Goal: Task Accomplishment & Management: Manage account settings

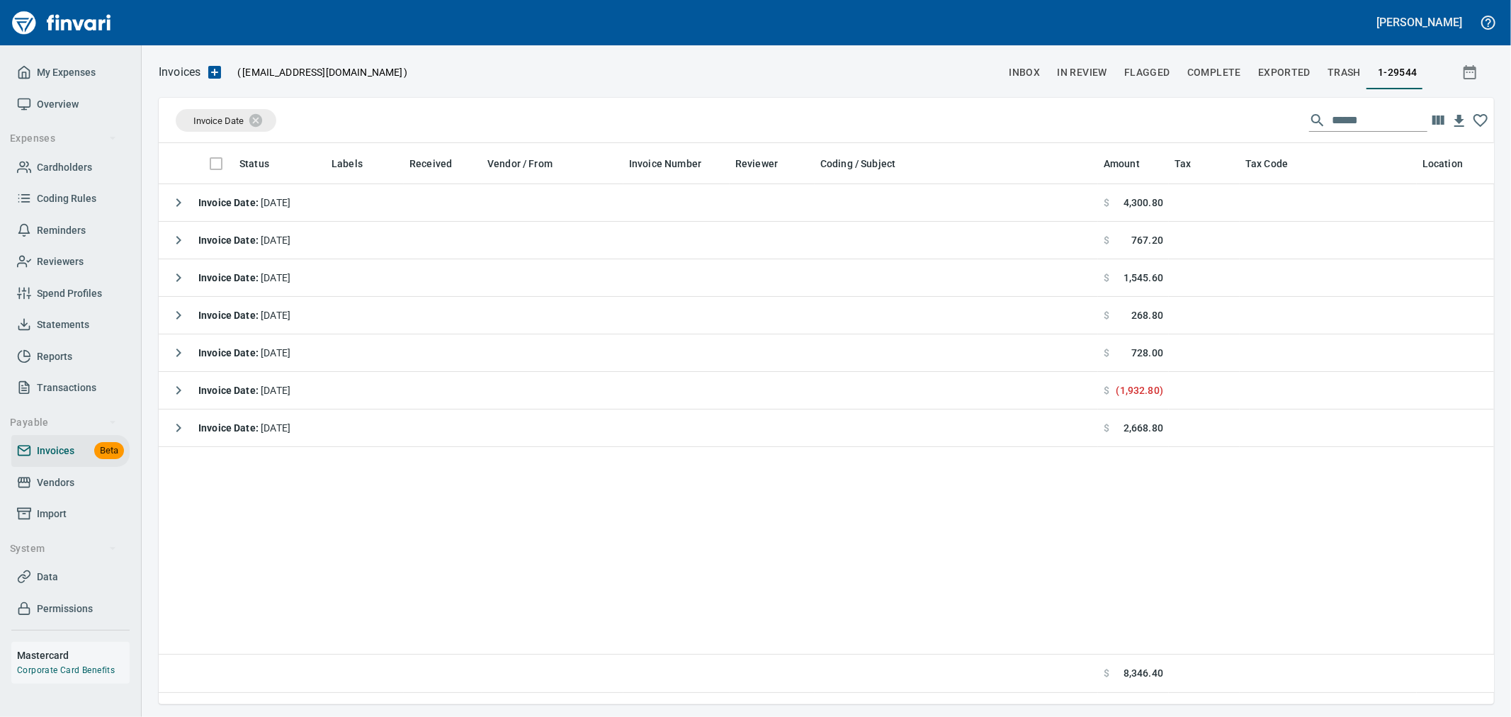
scroll to position [537, 1323]
click at [72, 386] on span "Transactions" at bounding box center [67, 388] width 60 height 18
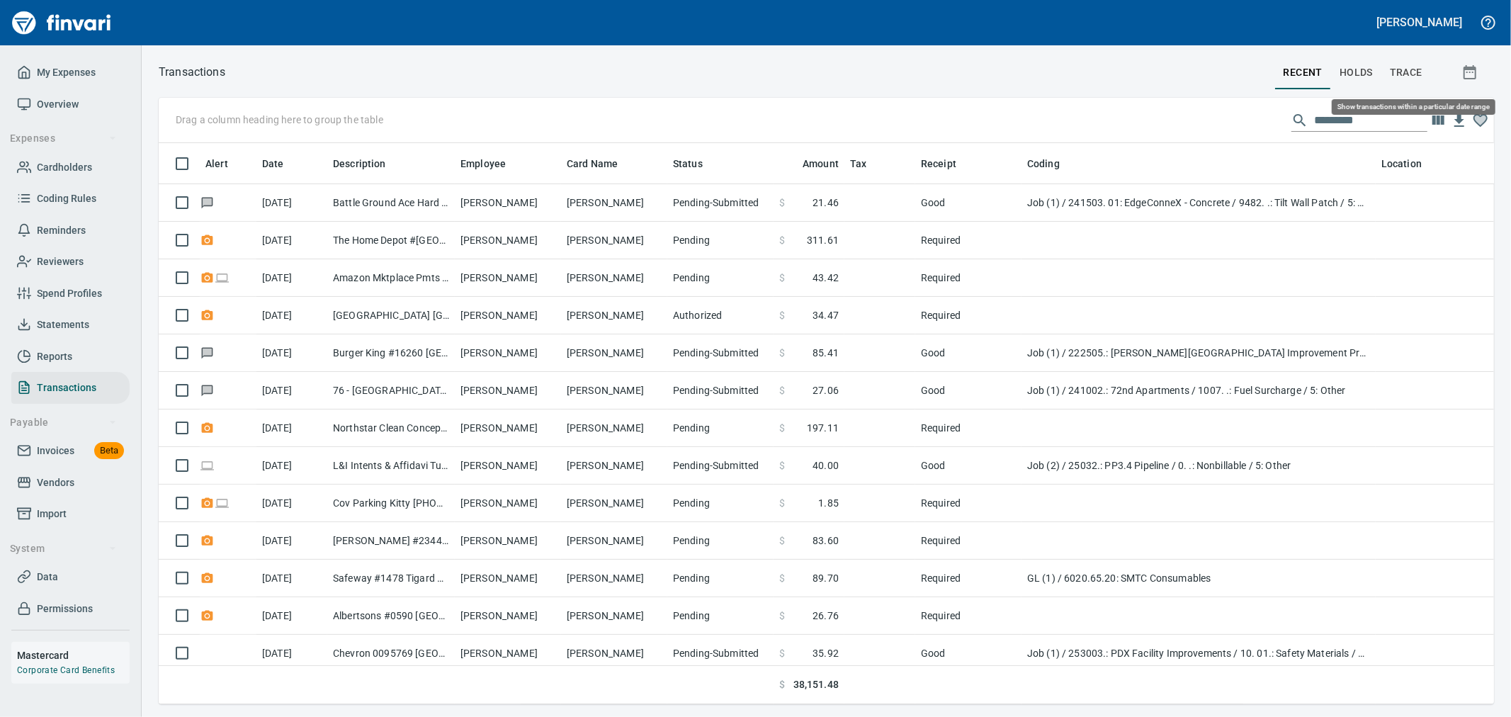
scroll to position [537, 1312]
click at [1471, 72] on icon "button" at bounding box center [1470, 72] width 17 height 17
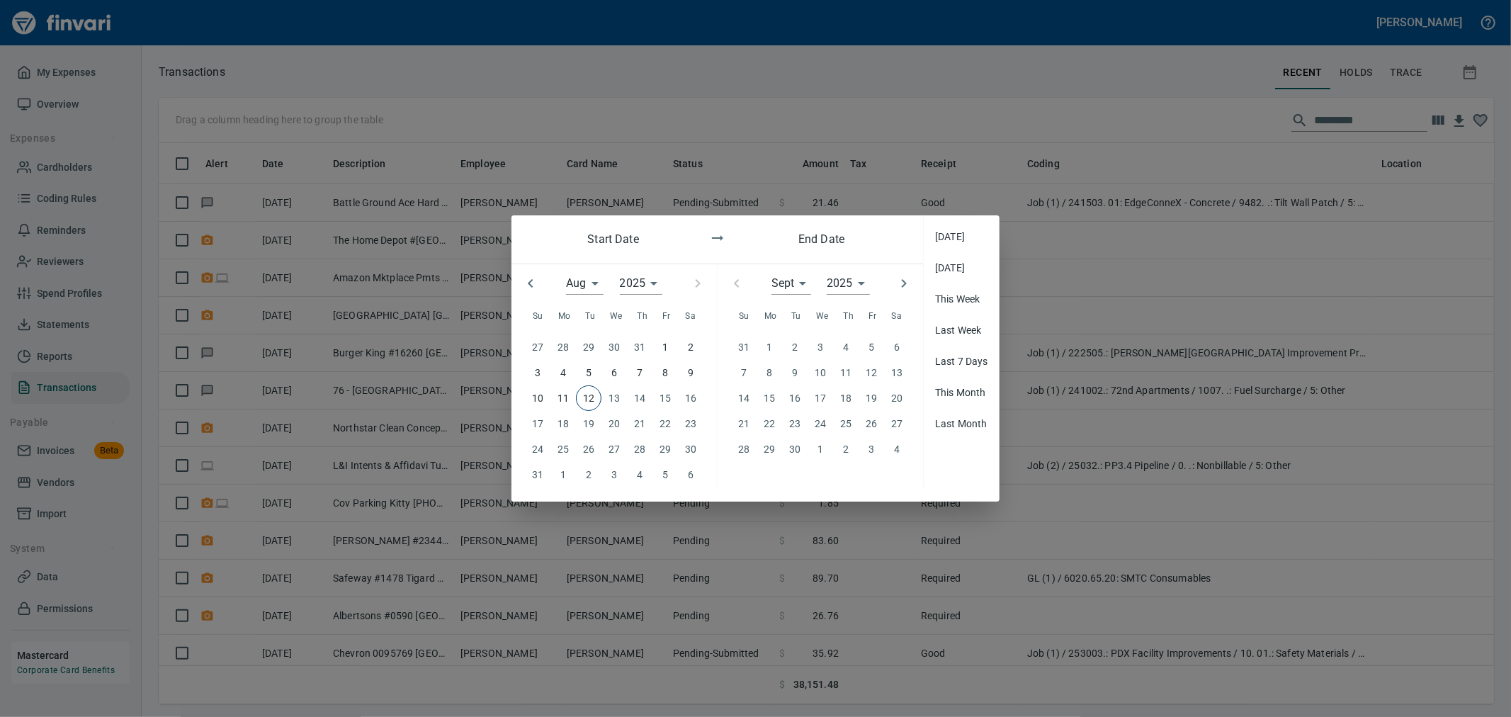
click at [538, 292] on icon "button" at bounding box center [530, 283] width 17 height 17
type input "*"
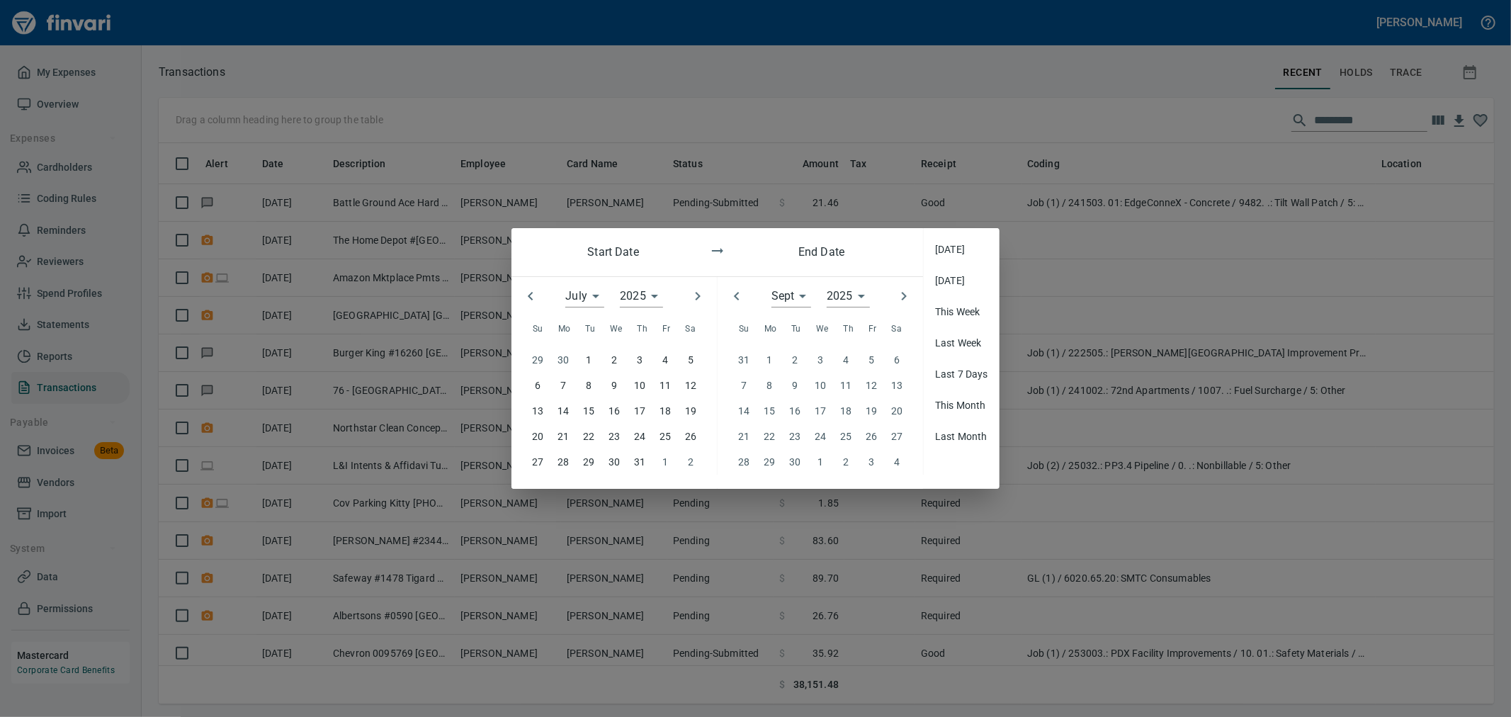
click at [541, 461] on p "27" at bounding box center [537, 462] width 11 height 16
click at [730, 293] on icon "button" at bounding box center [736, 296] width 17 height 17
type input "*"
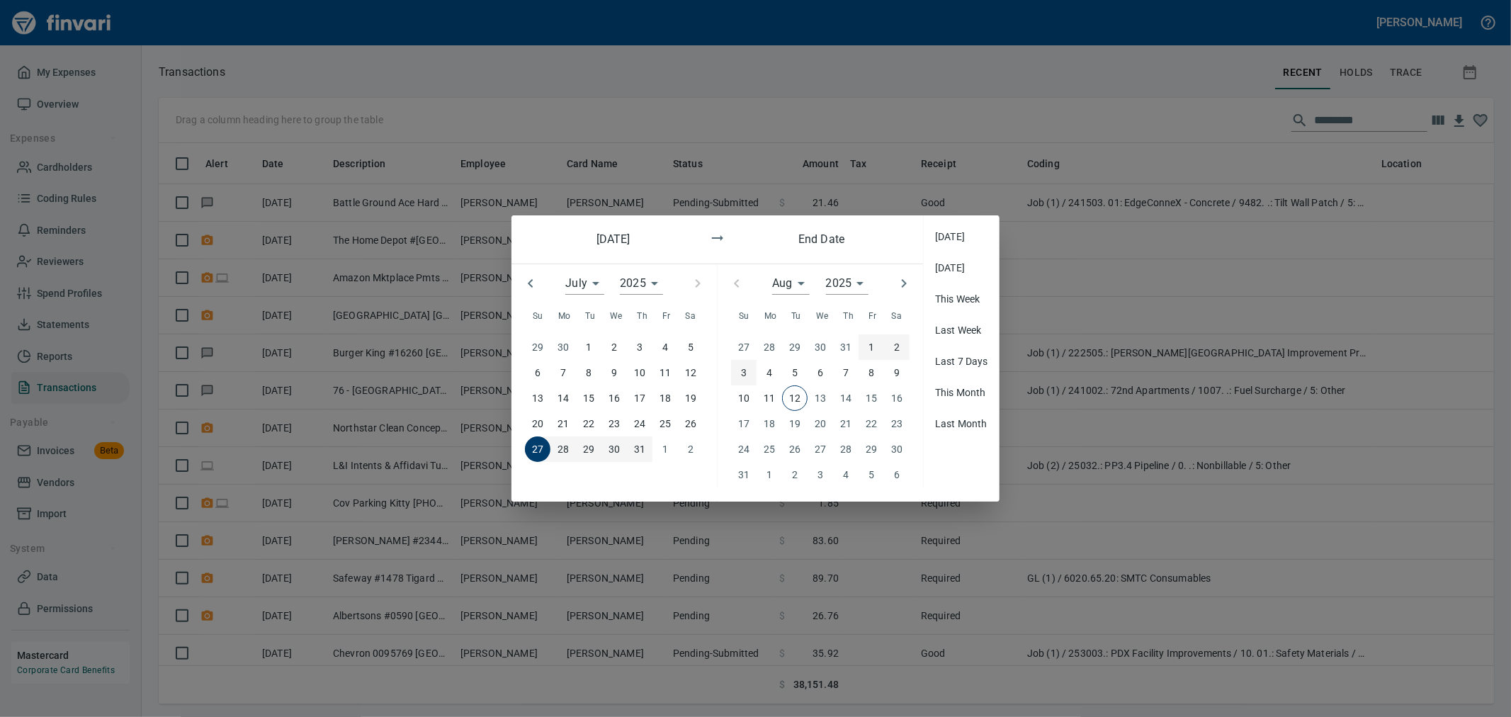
click at [747, 373] on span "3" at bounding box center [744, 373] width 26 height 16
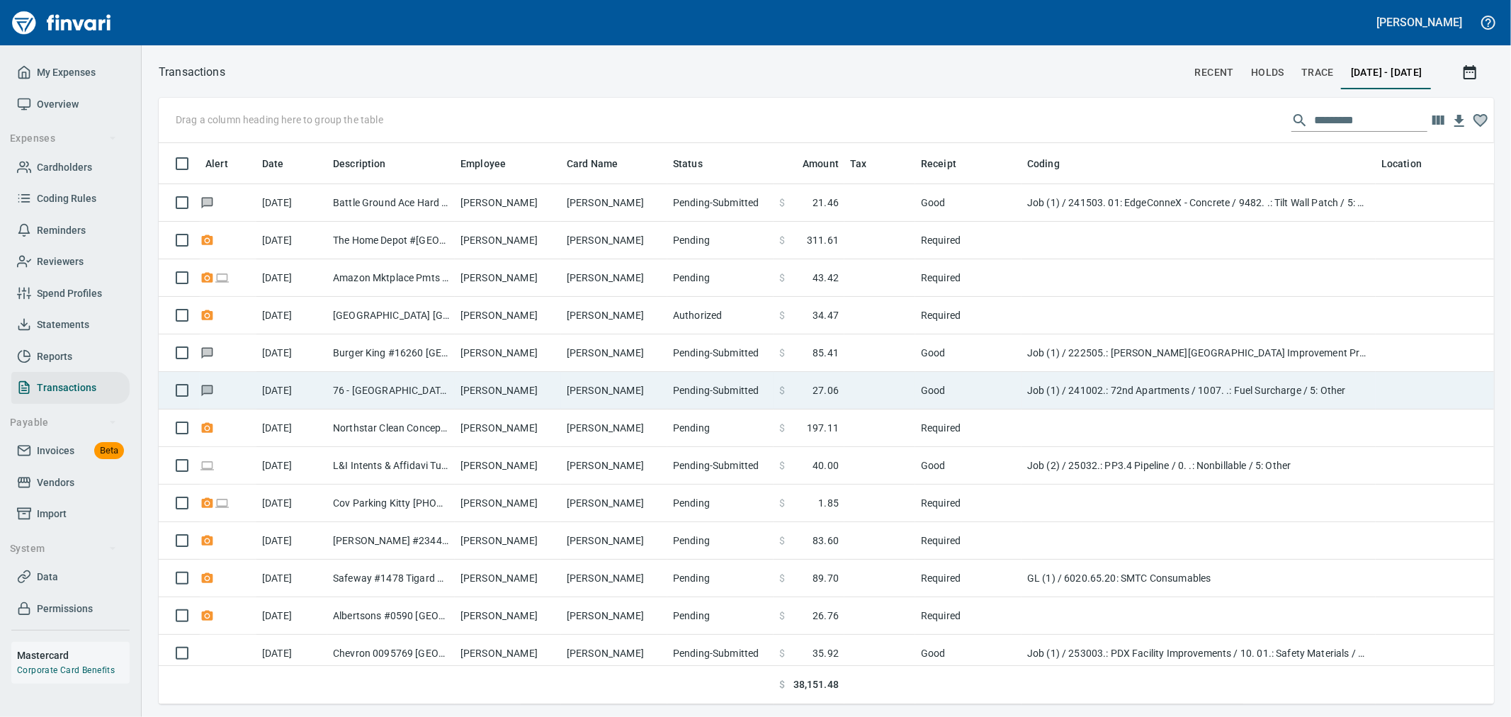
scroll to position [537, 1312]
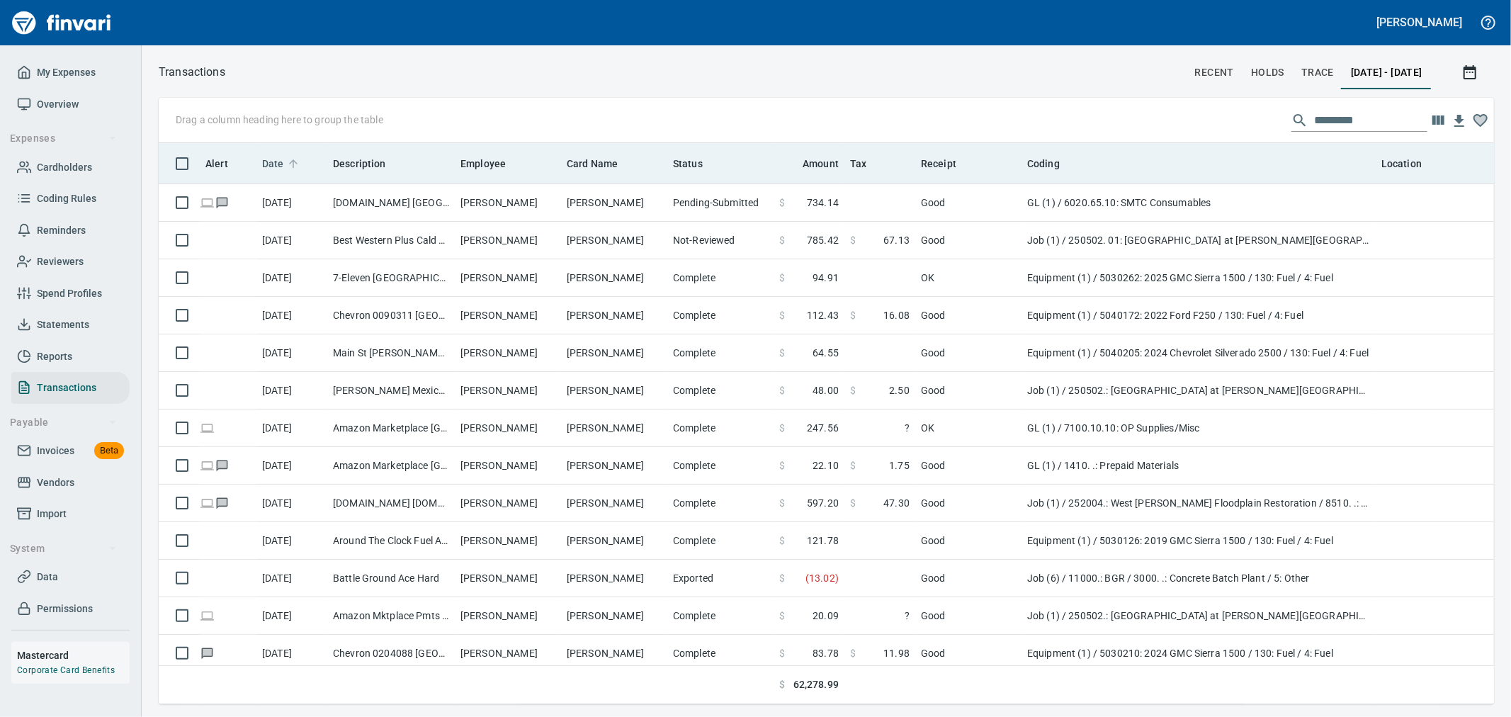
click at [271, 166] on span "Date" at bounding box center [273, 163] width 22 height 17
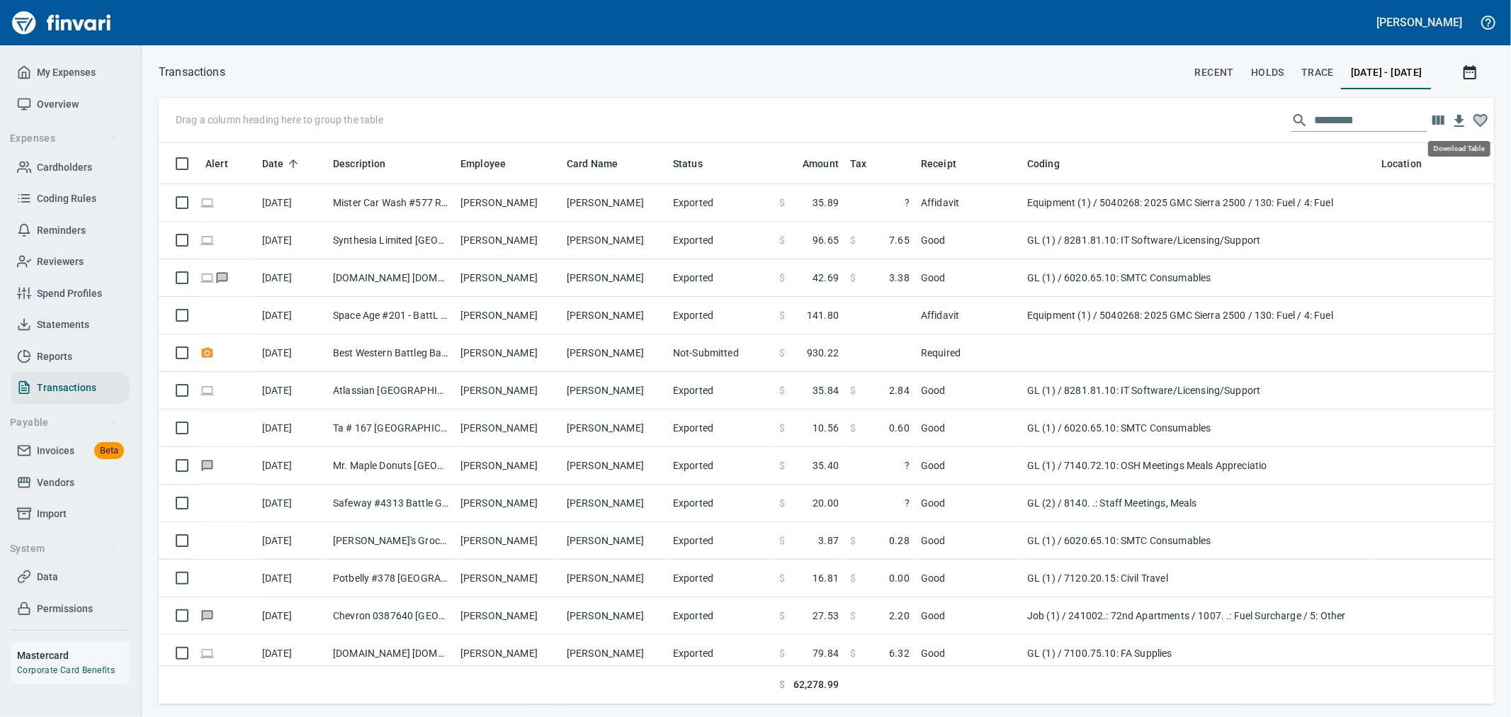
click at [1457, 115] on icon "button" at bounding box center [1460, 121] width 10 height 12
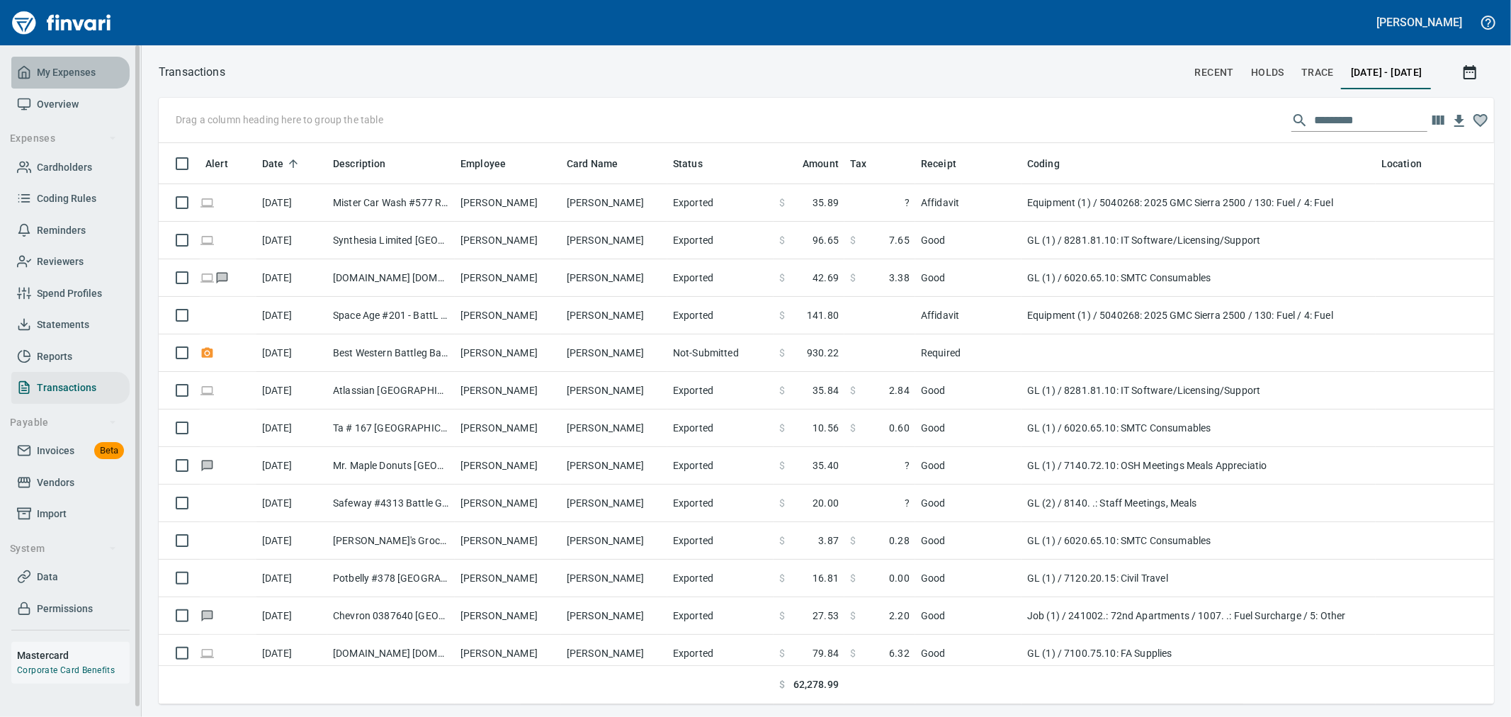
click at [77, 74] on span "My Expenses" at bounding box center [66, 73] width 59 height 18
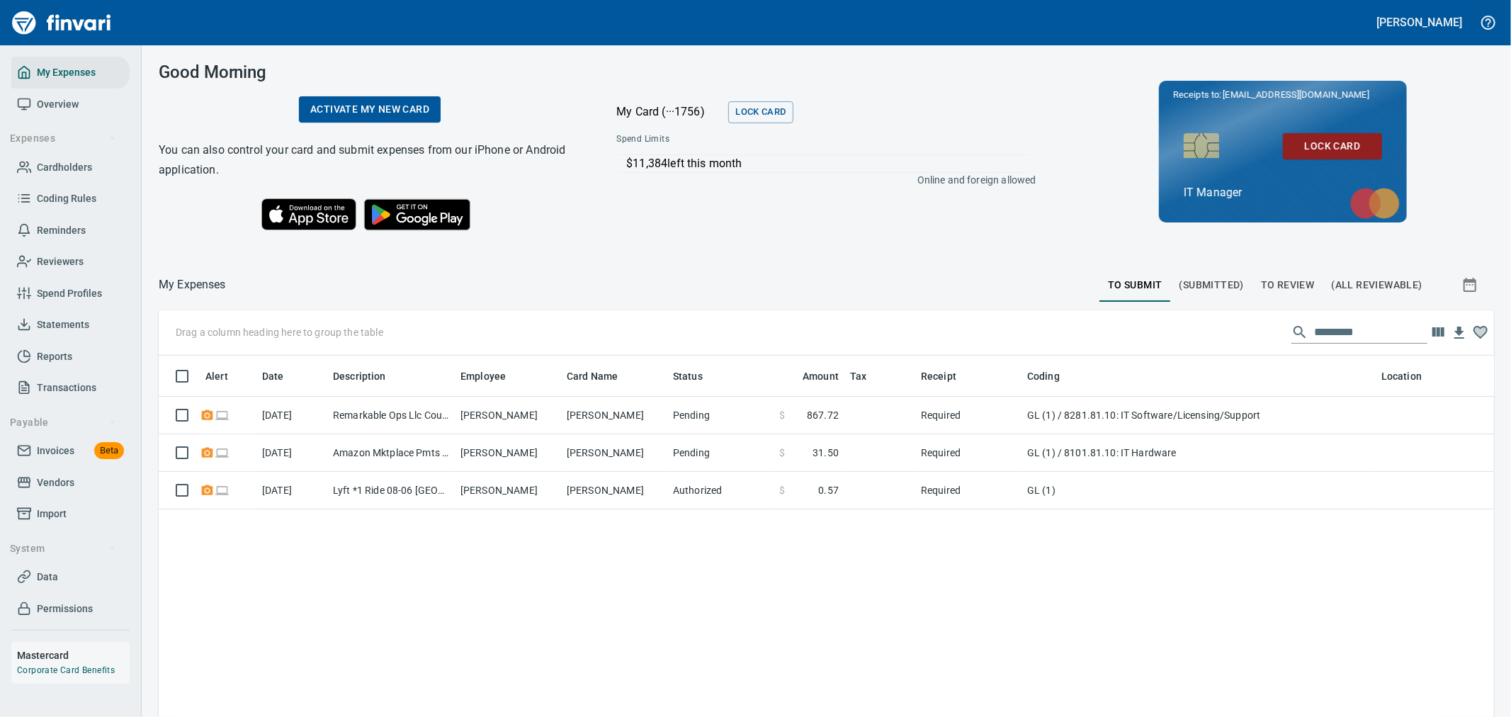
scroll to position [537, 1312]
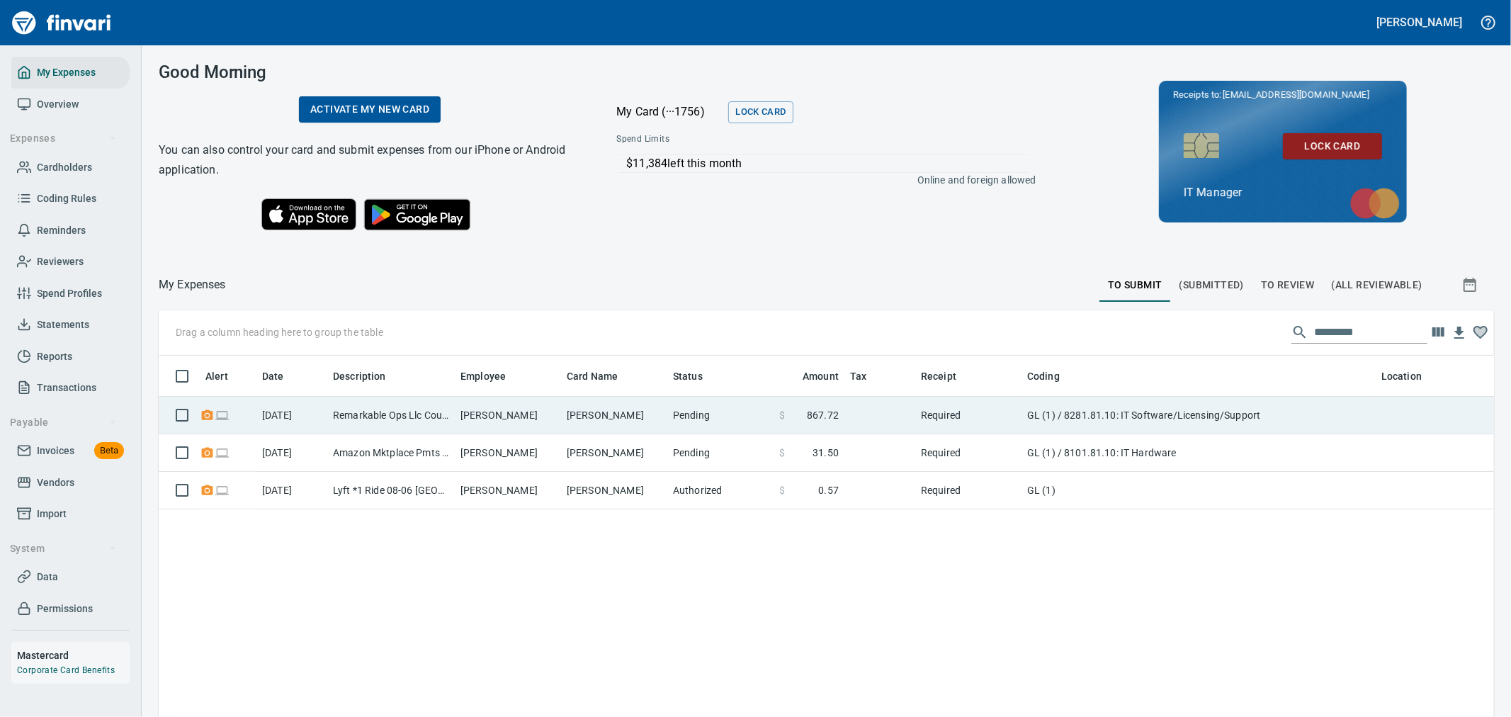
click at [645, 408] on td "[PERSON_NAME]" at bounding box center [614, 416] width 106 height 38
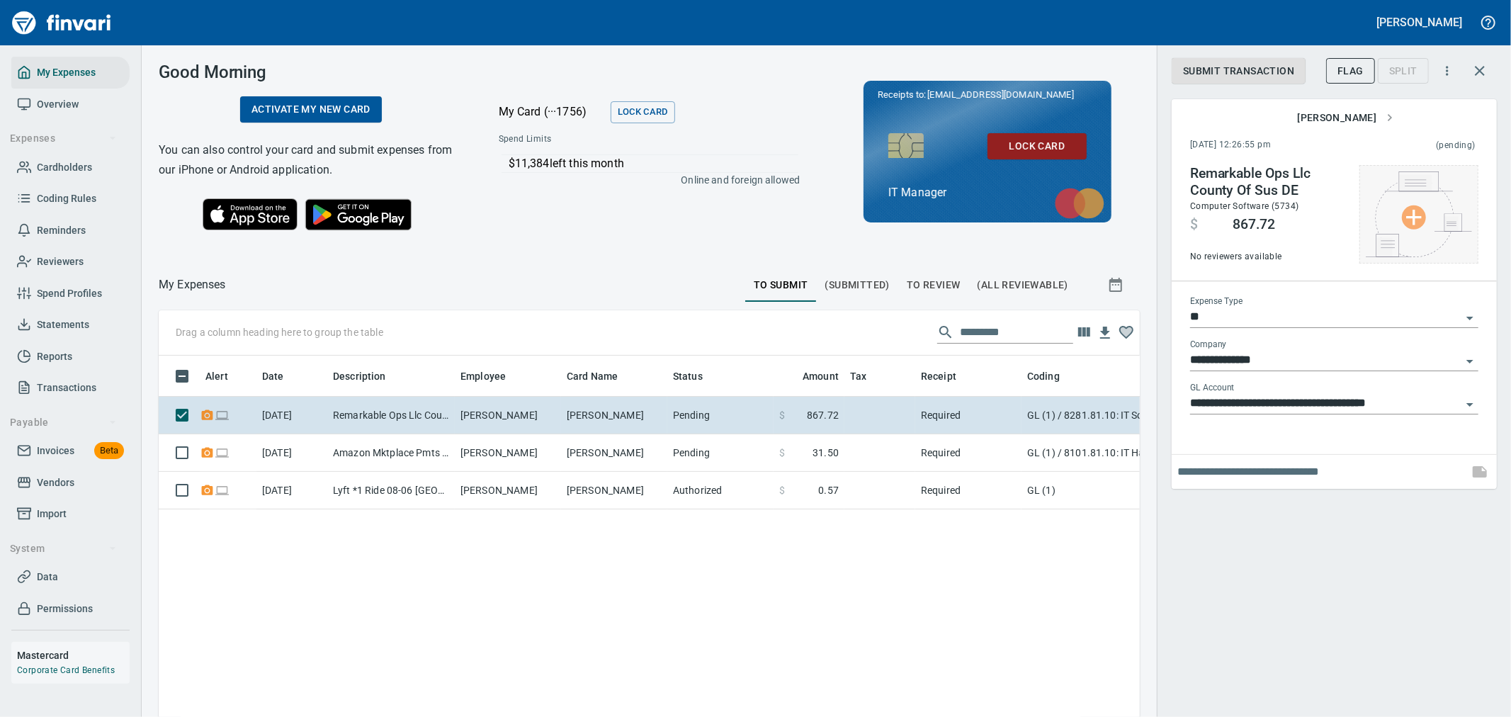
click at [1408, 239] on img at bounding box center [1419, 214] width 106 height 86
click at [1409, 221] on li "Choose from Computer..." at bounding box center [1422, 215] width 149 height 26
click at [1320, 404] on input "**********" at bounding box center [1325, 404] width 271 height 20
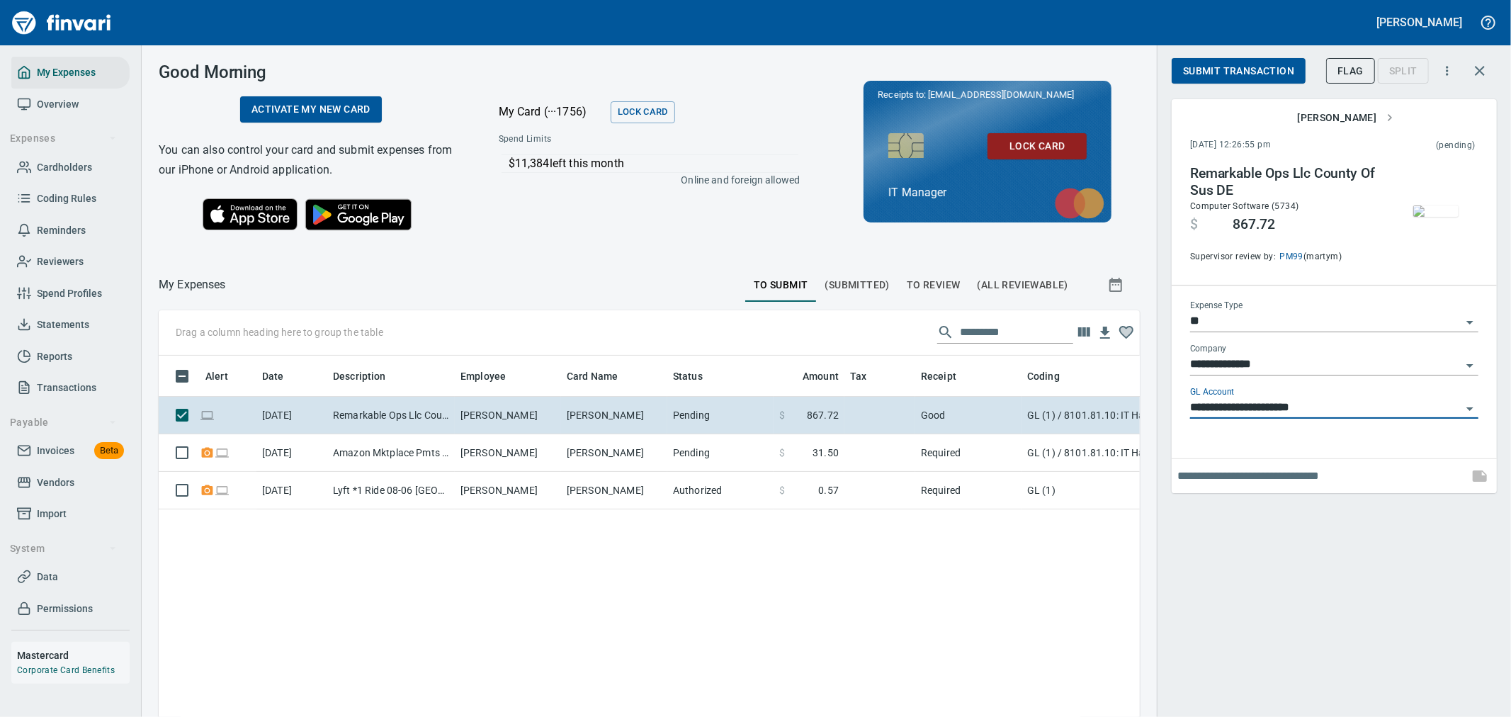
type input "**********"
click at [1214, 64] on span "Submit Transaction" at bounding box center [1238, 71] width 111 height 18
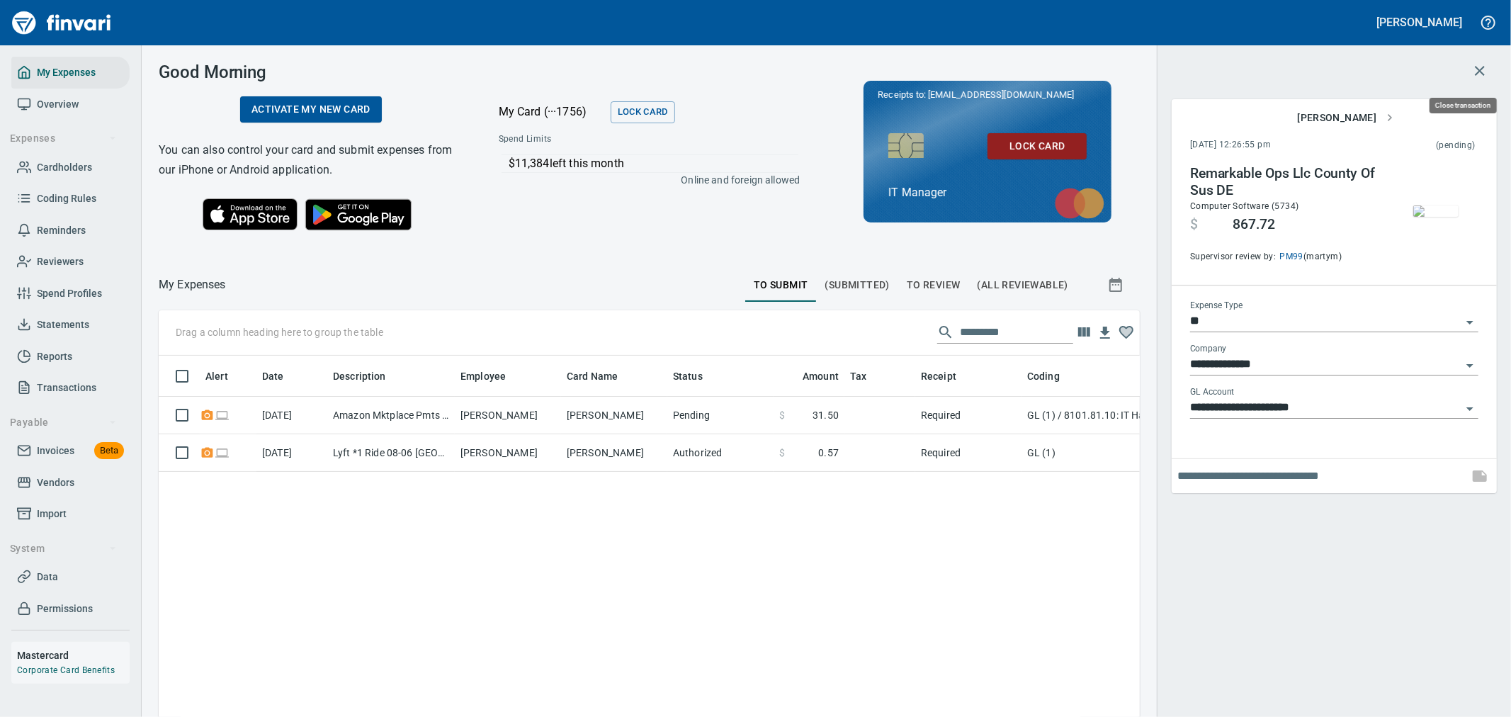
click at [1485, 61] on button "button" at bounding box center [1480, 71] width 34 height 34
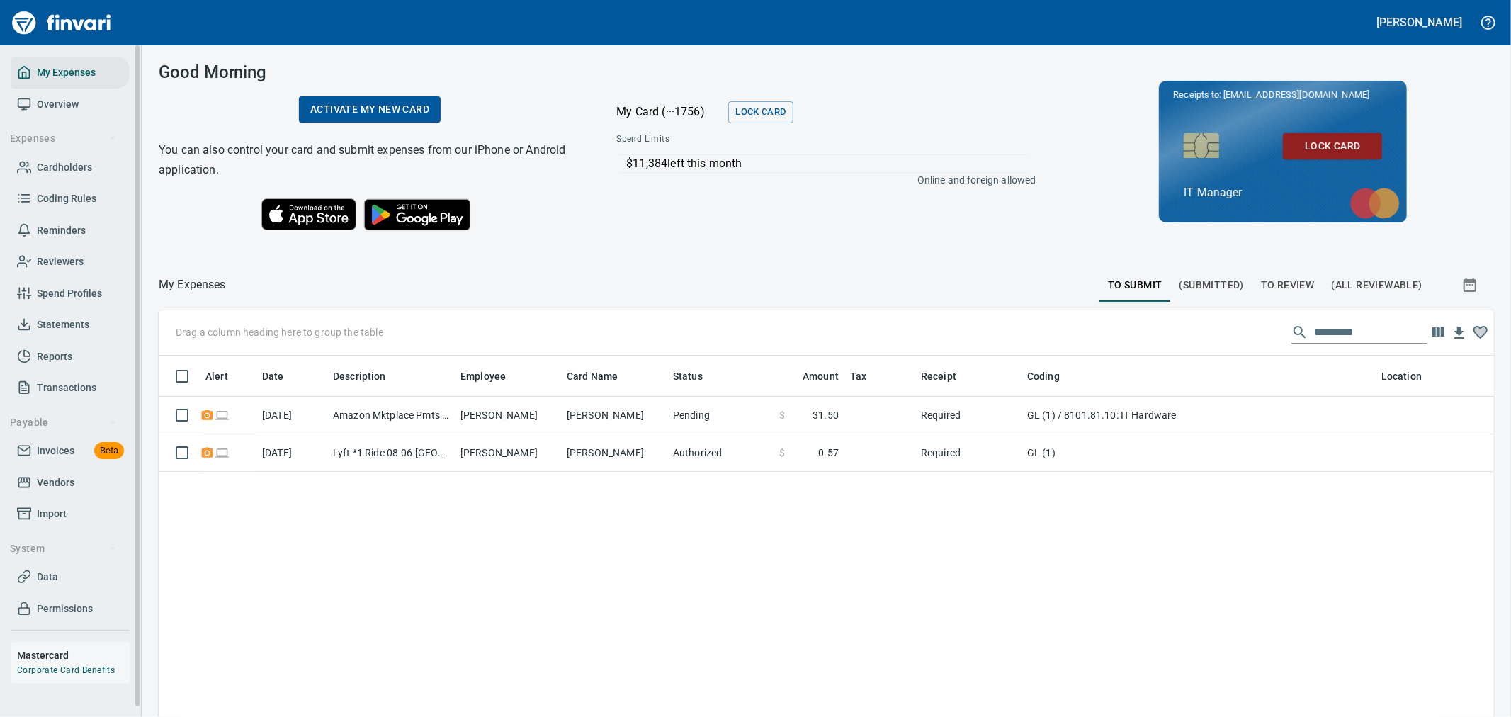
scroll to position [537, 1312]
click at [44, 159] on span "Cardholders" at bounding box center [64, 168] width 55 height 18
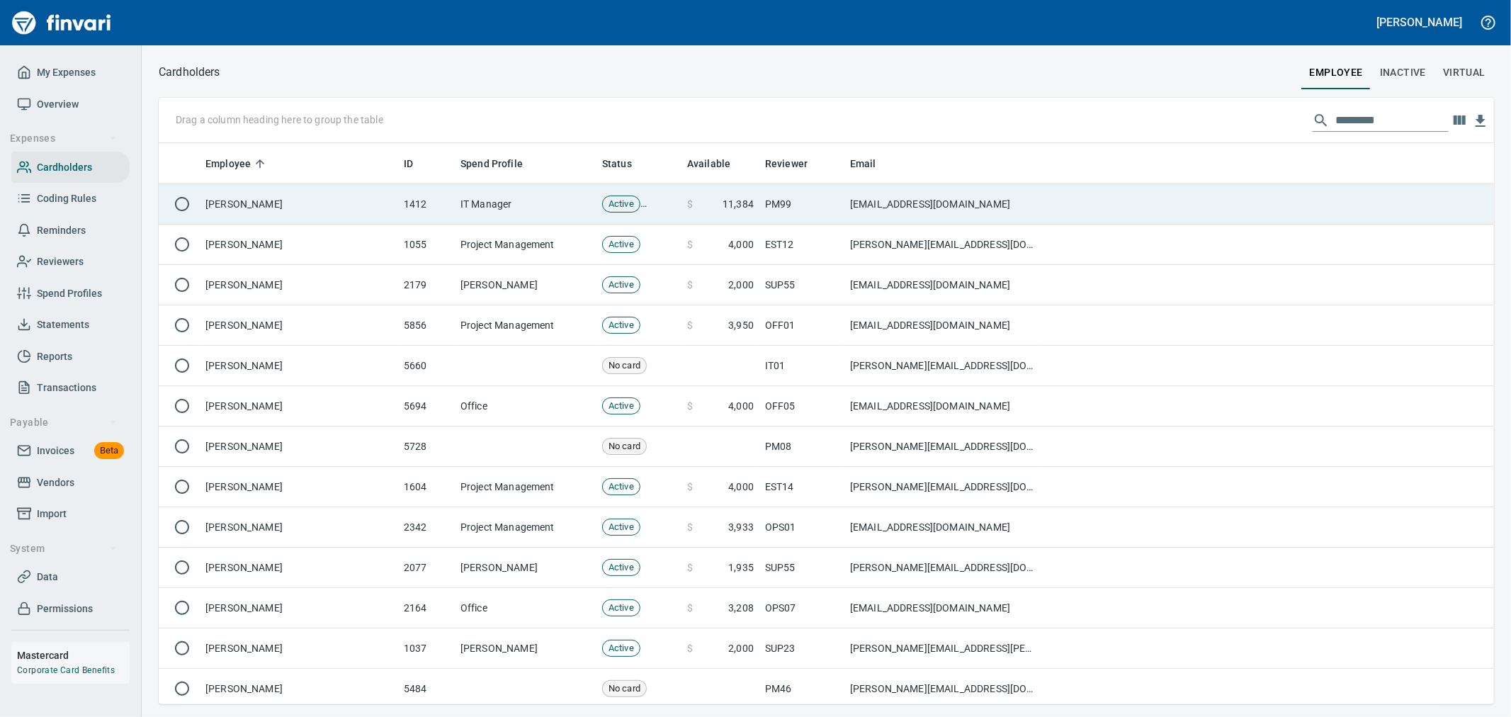
scroll to position [549, 1312]
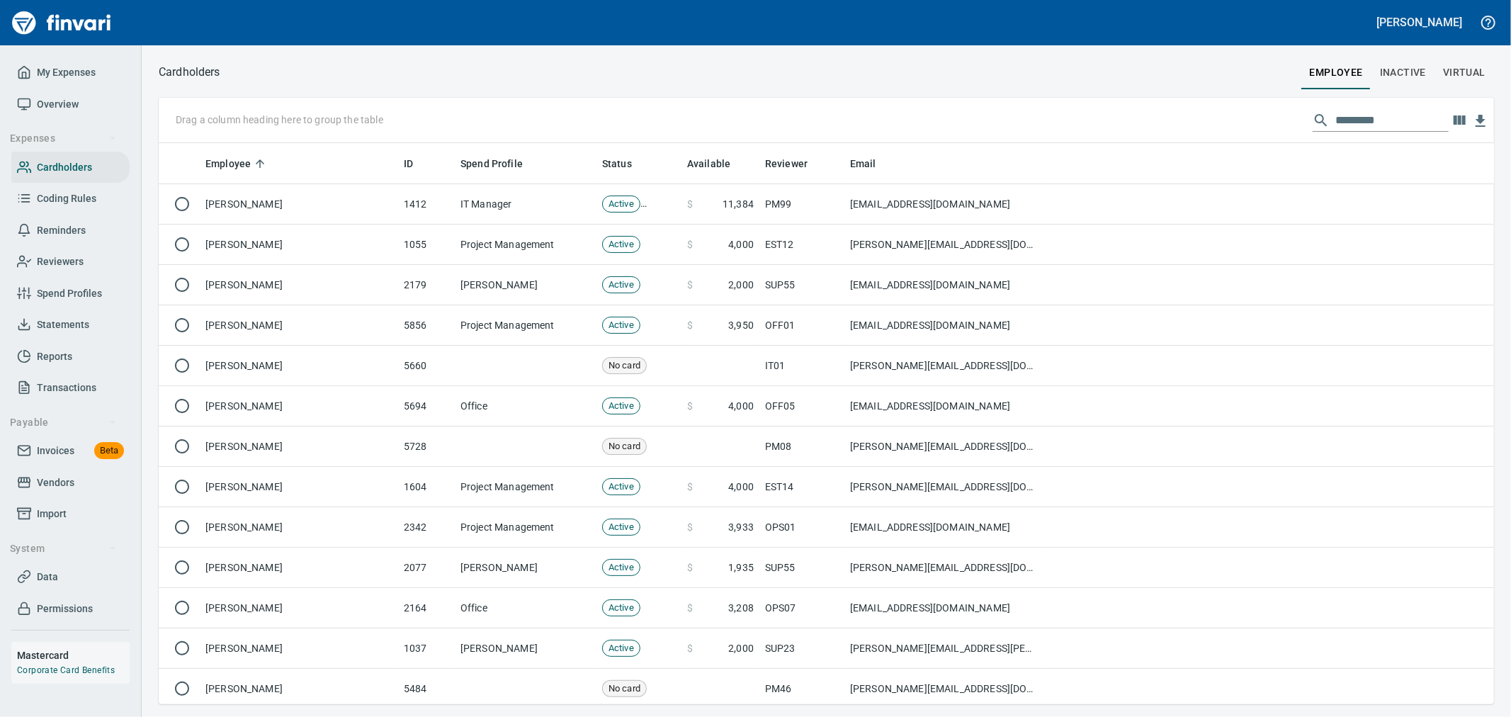
click at [1336, 119] on input "text" at bounding box center [1392, 120] width 113 height 23
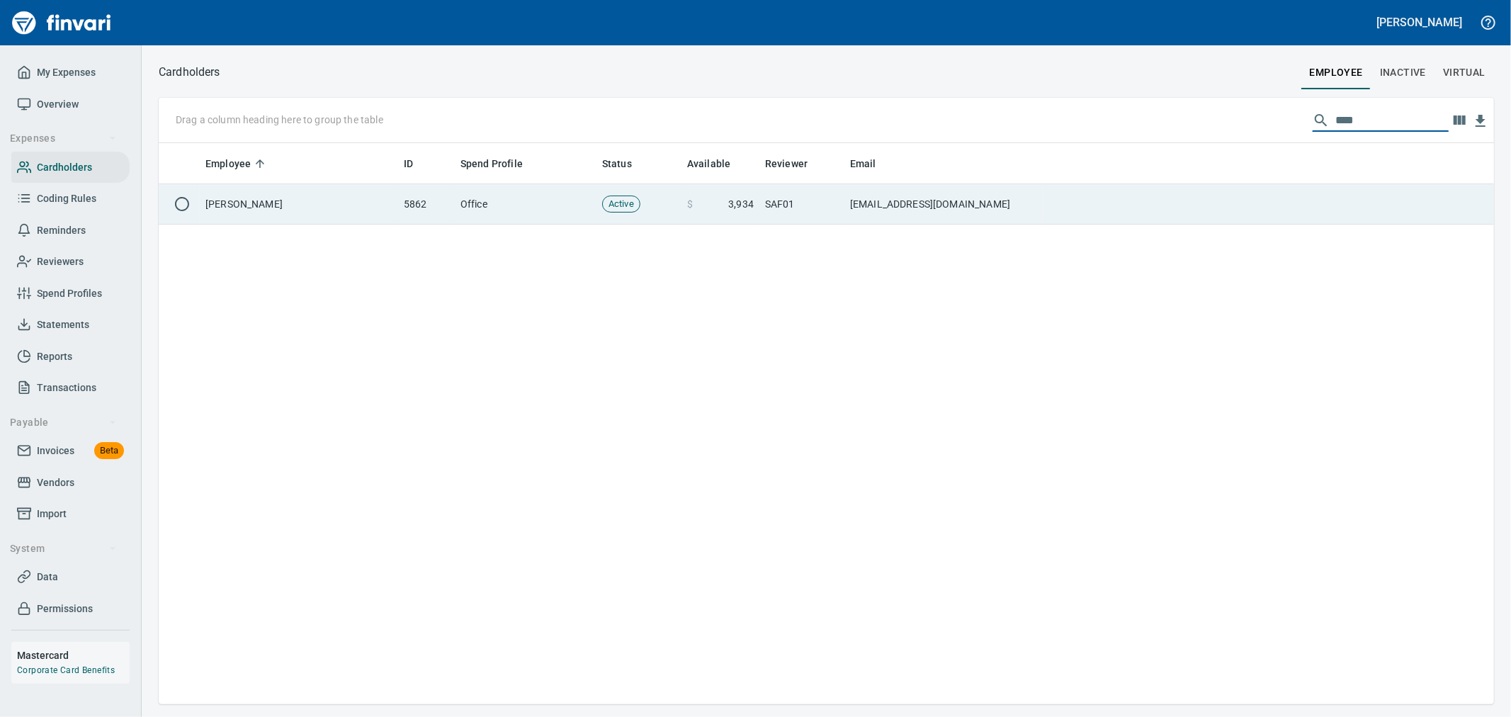
type input "****"
click at [936, 222] on td "[EMAIL_ADDRESS][DOMAIN_NAME]" at bounding box center [944, 204] width 198 height 40
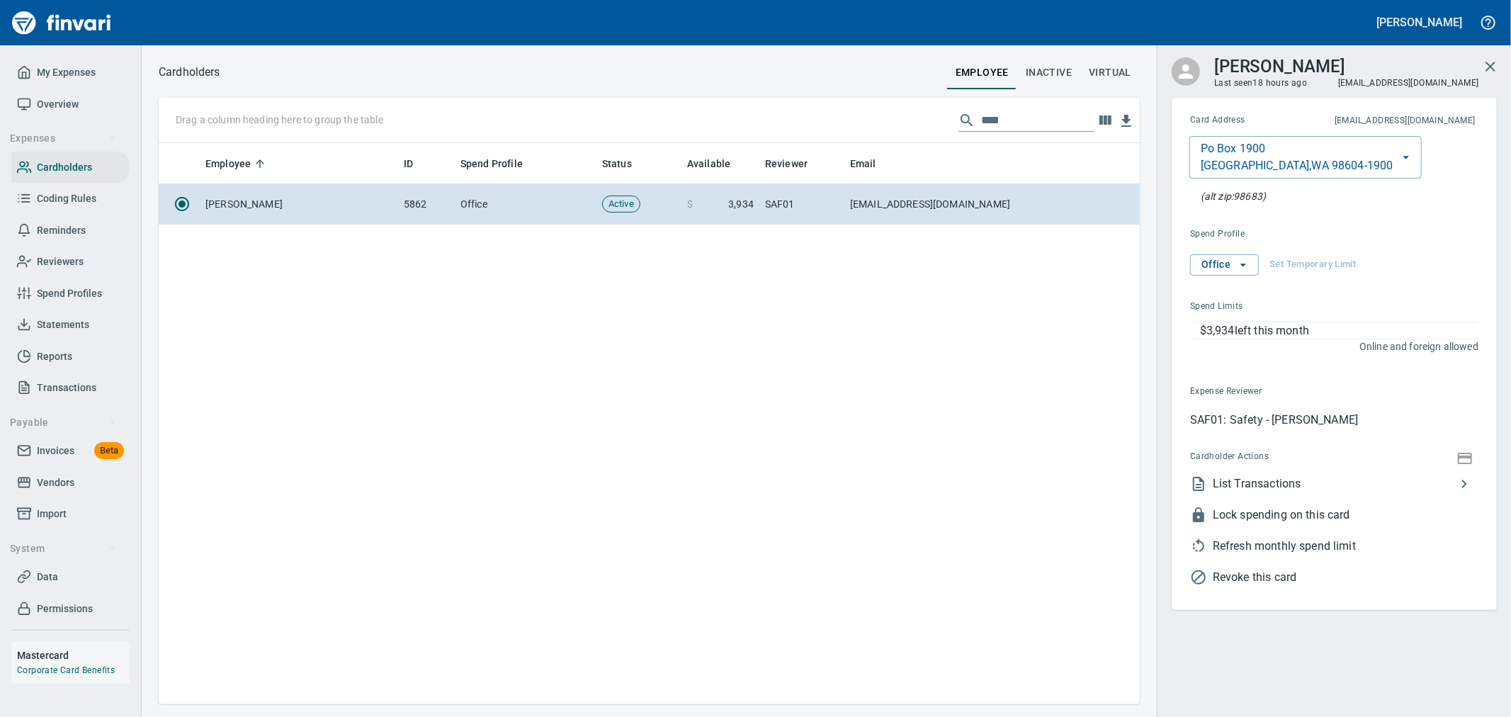
click at [1290, 490] on span "List Transactions" at bounding box center [1334, 483] width 243 height 17
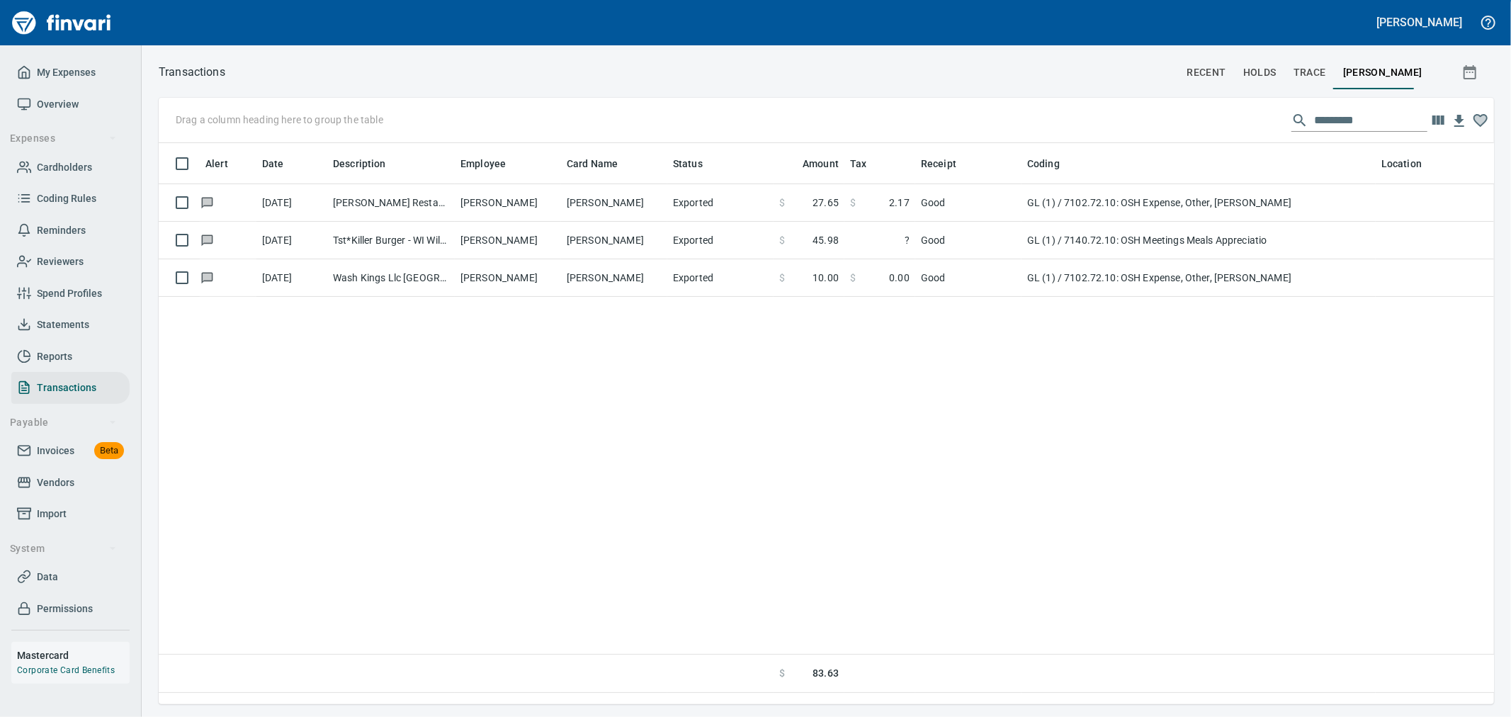
scroll to position [1, 1]
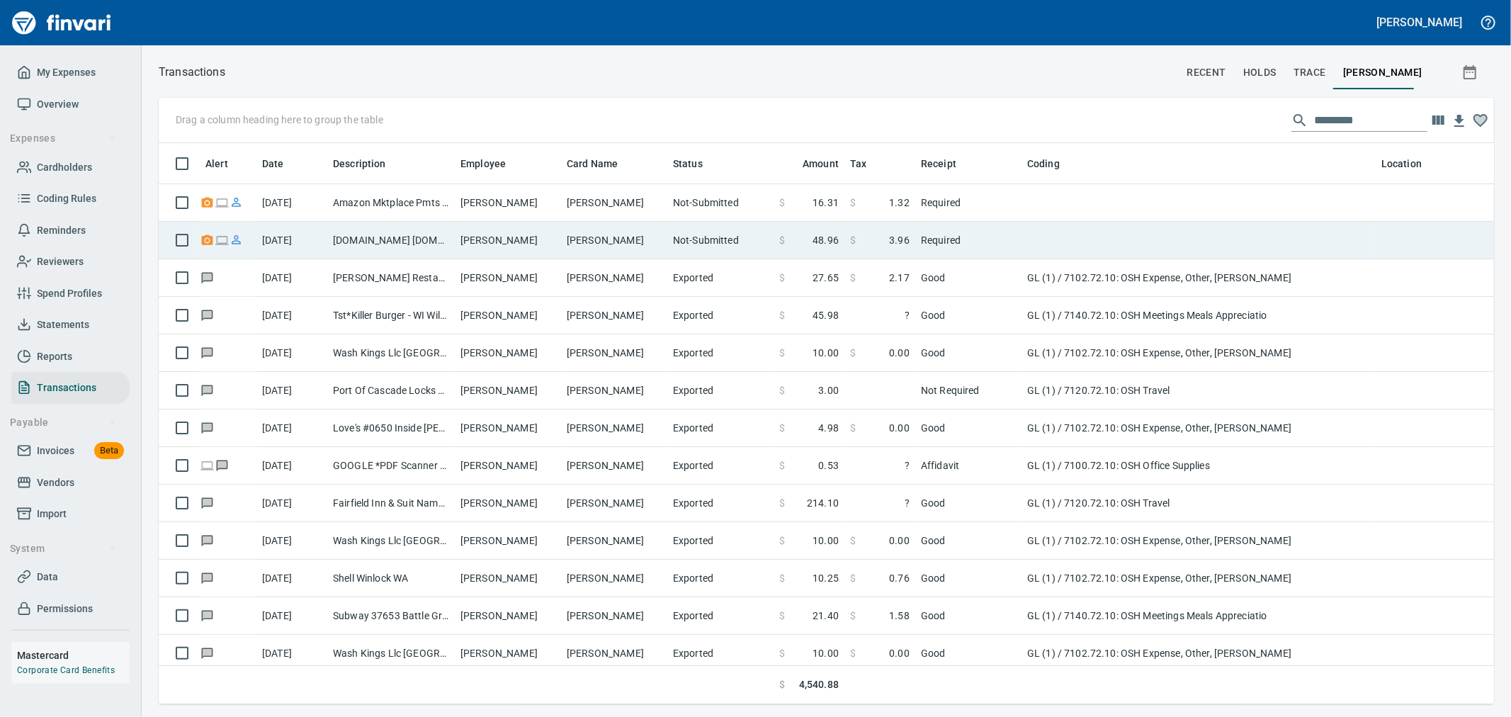
click at [846, 232] on td "$ 3.96" at bounding box center [880, 241] width 71 height 38
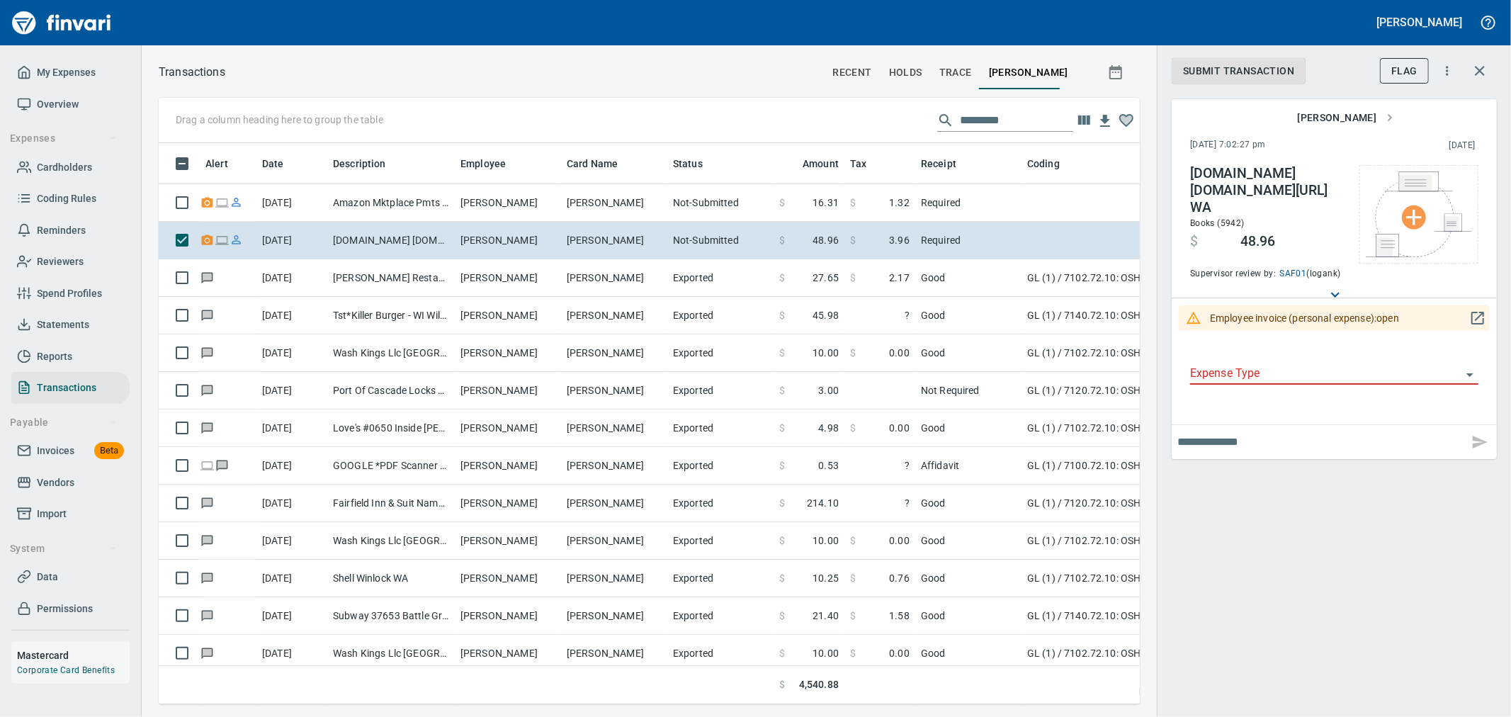
scroll to position [537, 958]
click at [1450, 69] on icon "button" at bounding box center [1447, 71] width 14 height 14
click at [1478, 305] on div at bounding box center [755, 358] width 1511 height 717
click at [1485, 310] on icon "button" at bounding box center [1477, 318] width 17 height 17
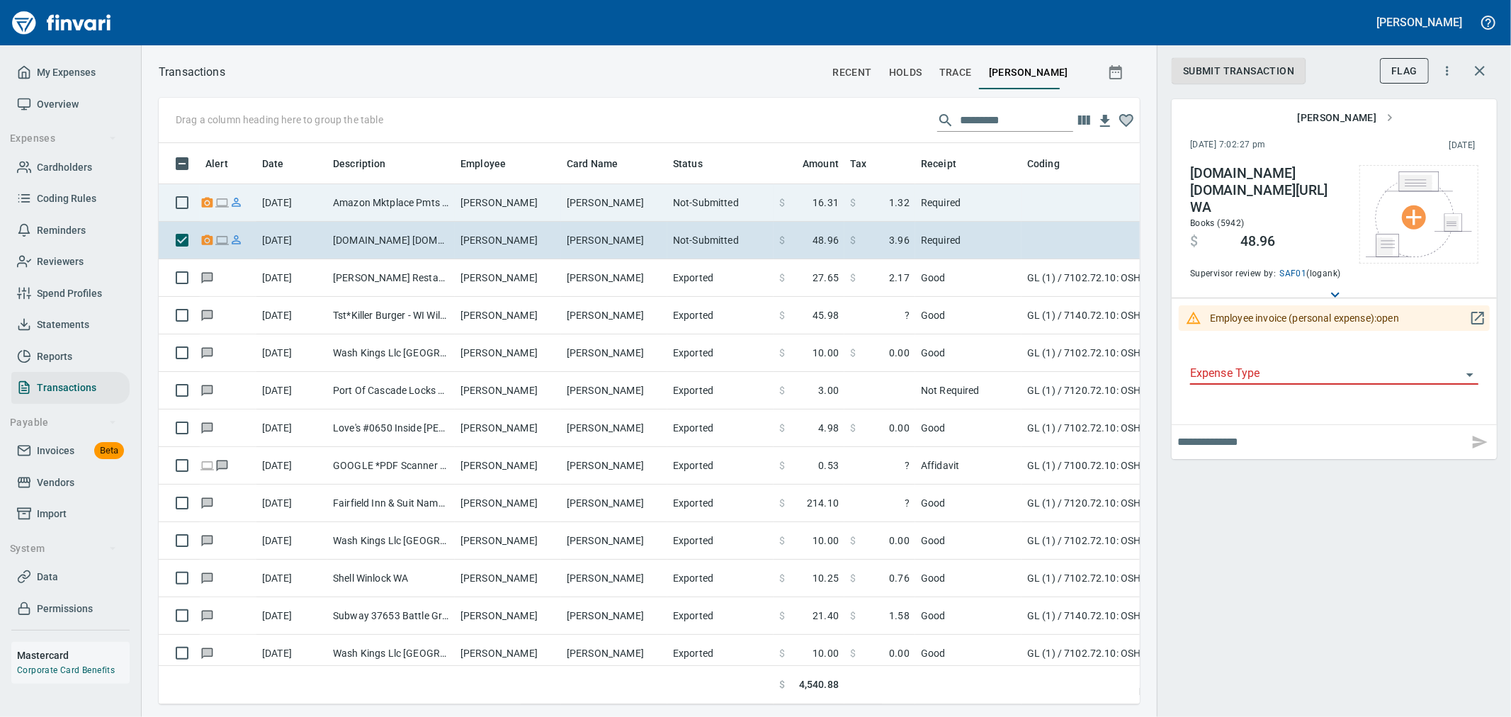
click at [1031, 214] on td at bounding box center [1199, 203] width 354 height 38
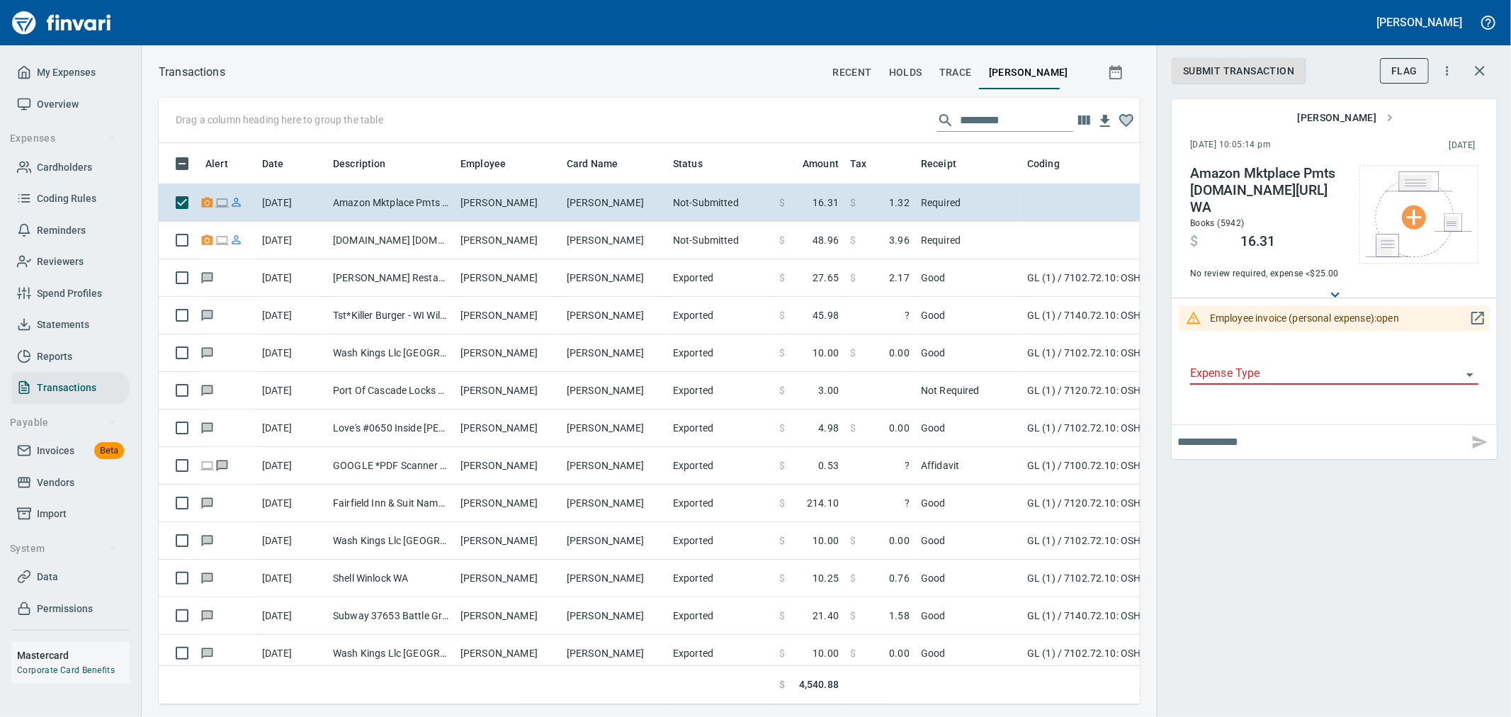
scroll to position [537, 958]
click at [1477, 310] on icon "button" at bounding box center [1477, 318] width 17 height 17
click at [89, 68] on span "My Expenses" at bounding box center [66, 73] width 59 height 18
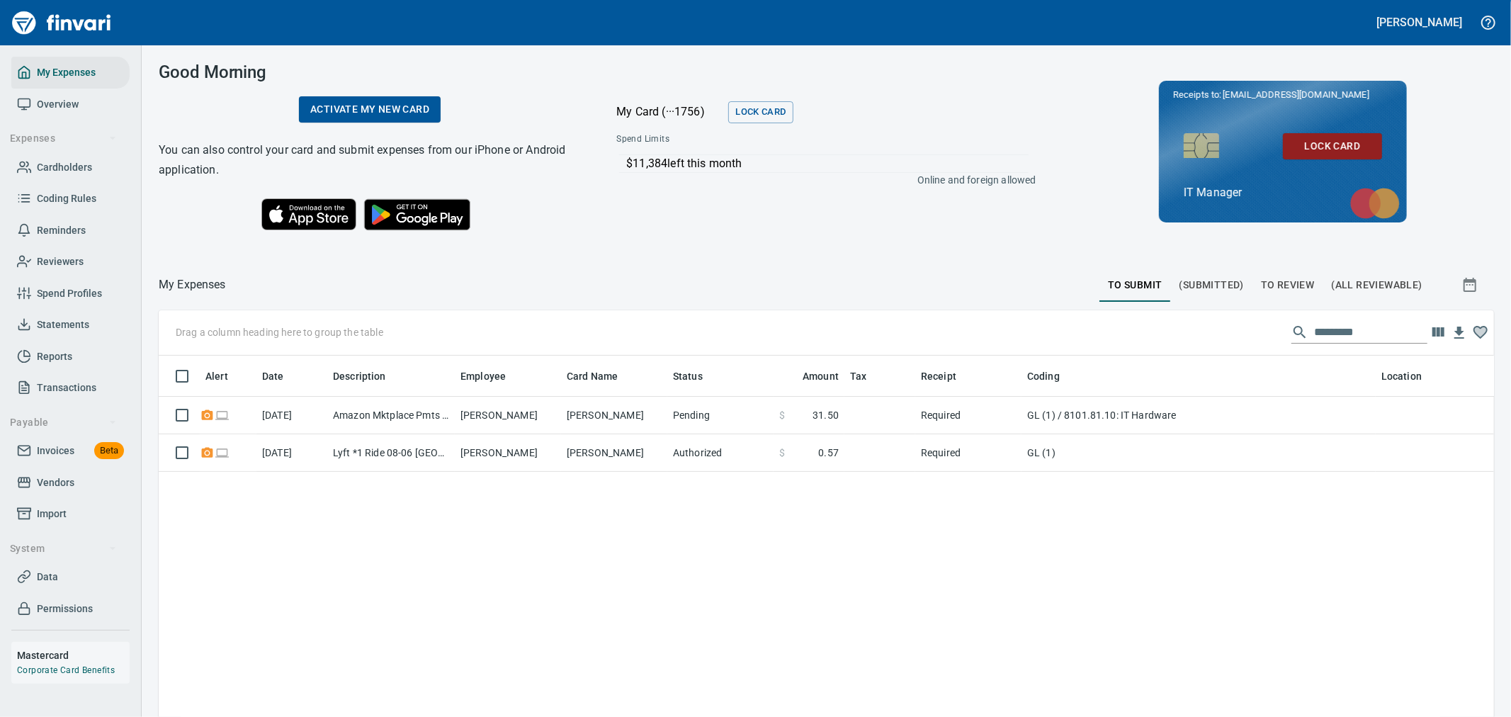
scroll to position [537, 1312]
click at [1284, 285] on span "To Review" at bounding box center [1288, 285] width 54 height 18
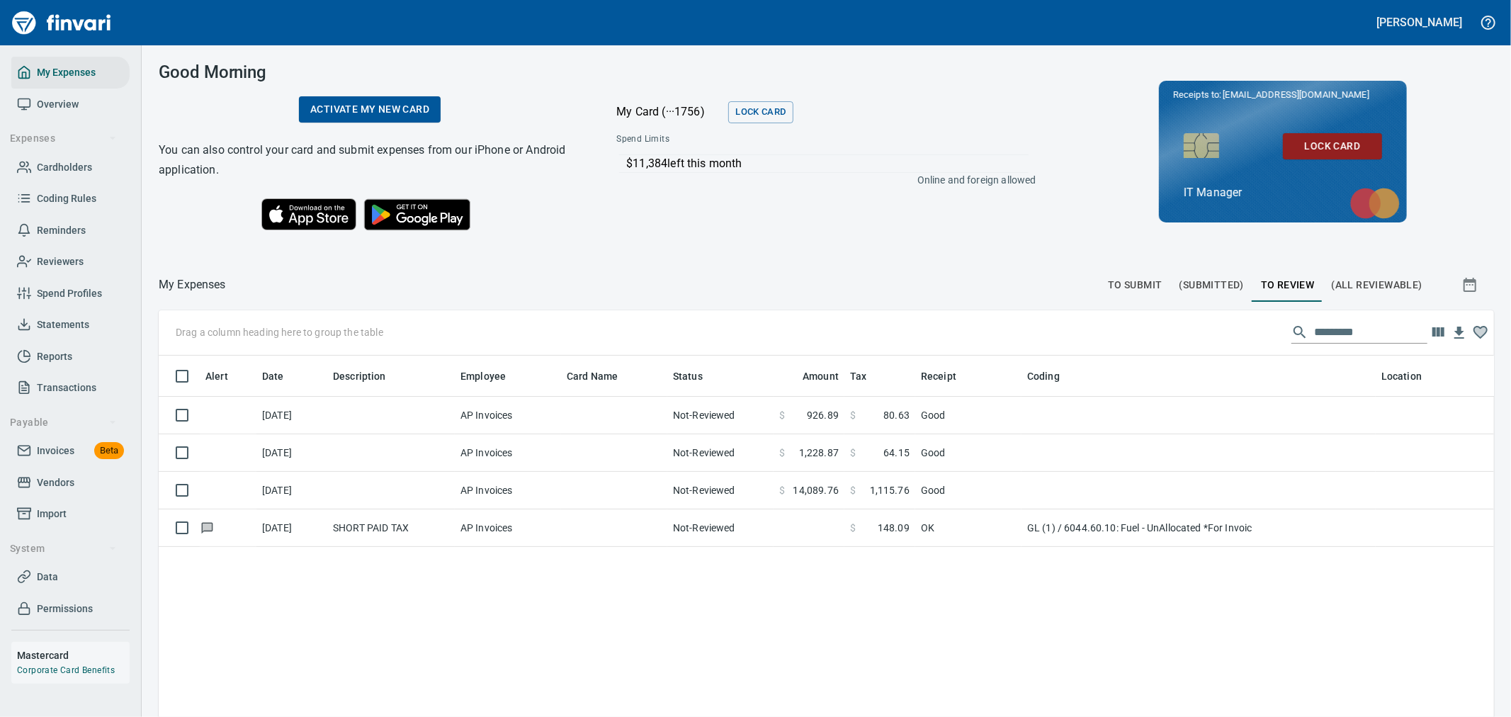
scroll to position [537, 1312]
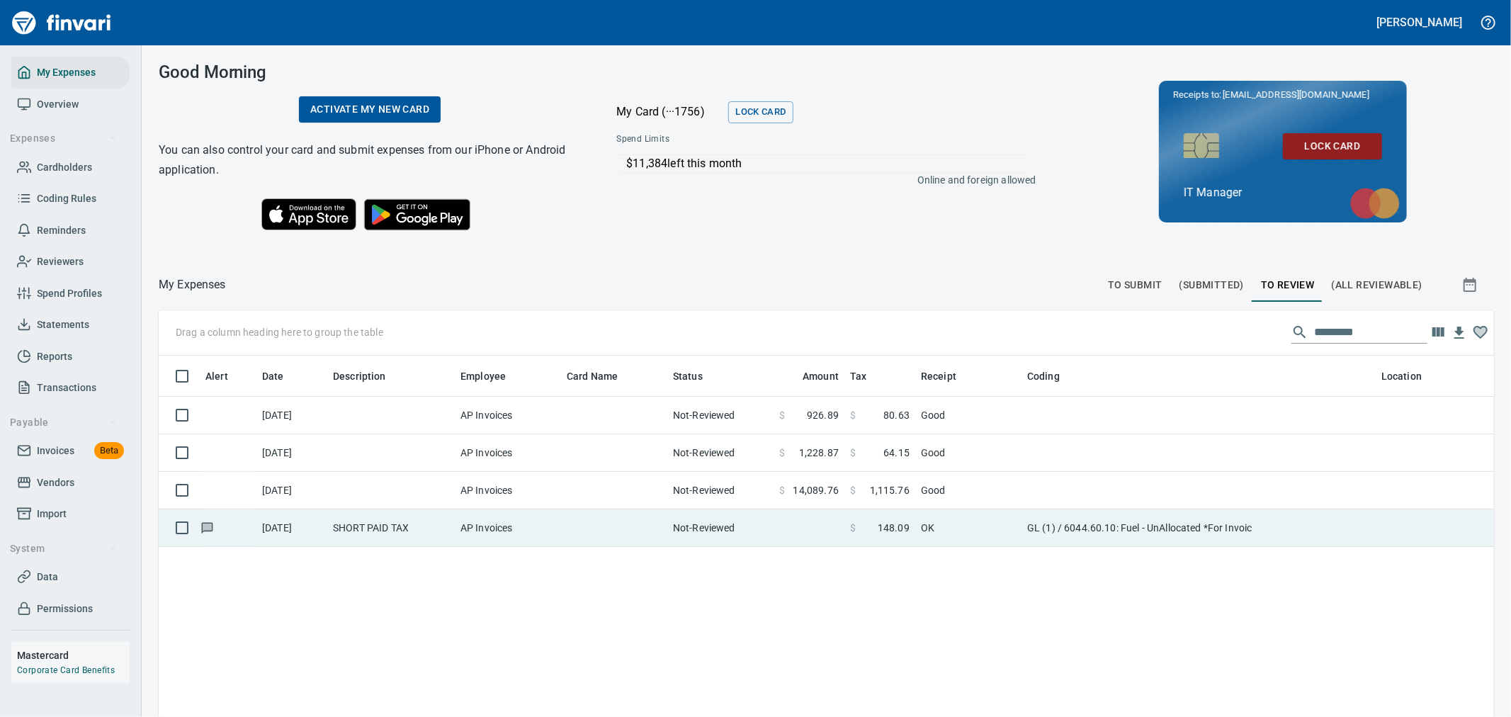
click at [602, 523] on td at bounding box center [614, 528] width 106 height 38
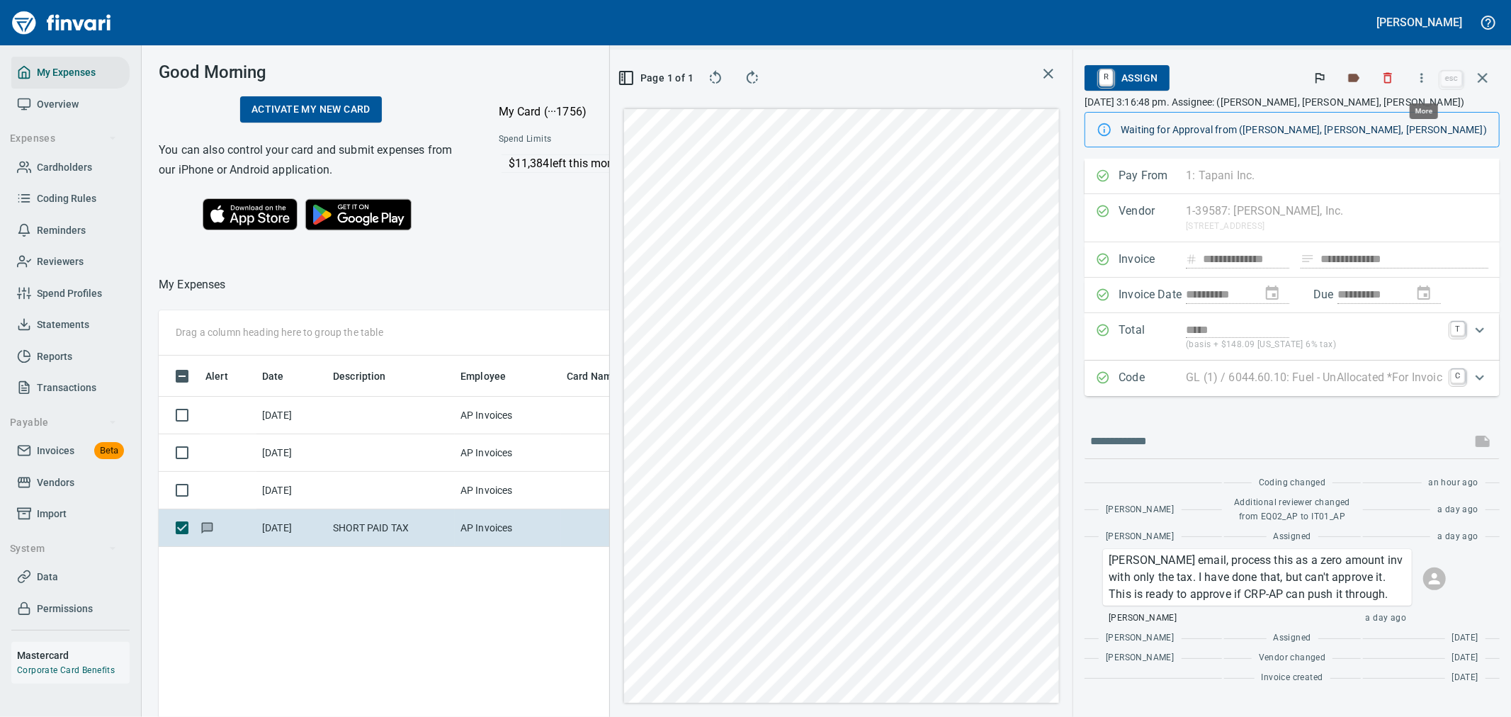
scroll to position [537, 958]
click at [1432, 76] on button "button" at bounding box center [1421, 77] width 31 height 31
click at [1410, 125] on span "Download" at bounding box center [1420, 119] width 136 height 17
click at [1394, 81] on icon "button" at bounding box center [1388, 78] width 14 height 14
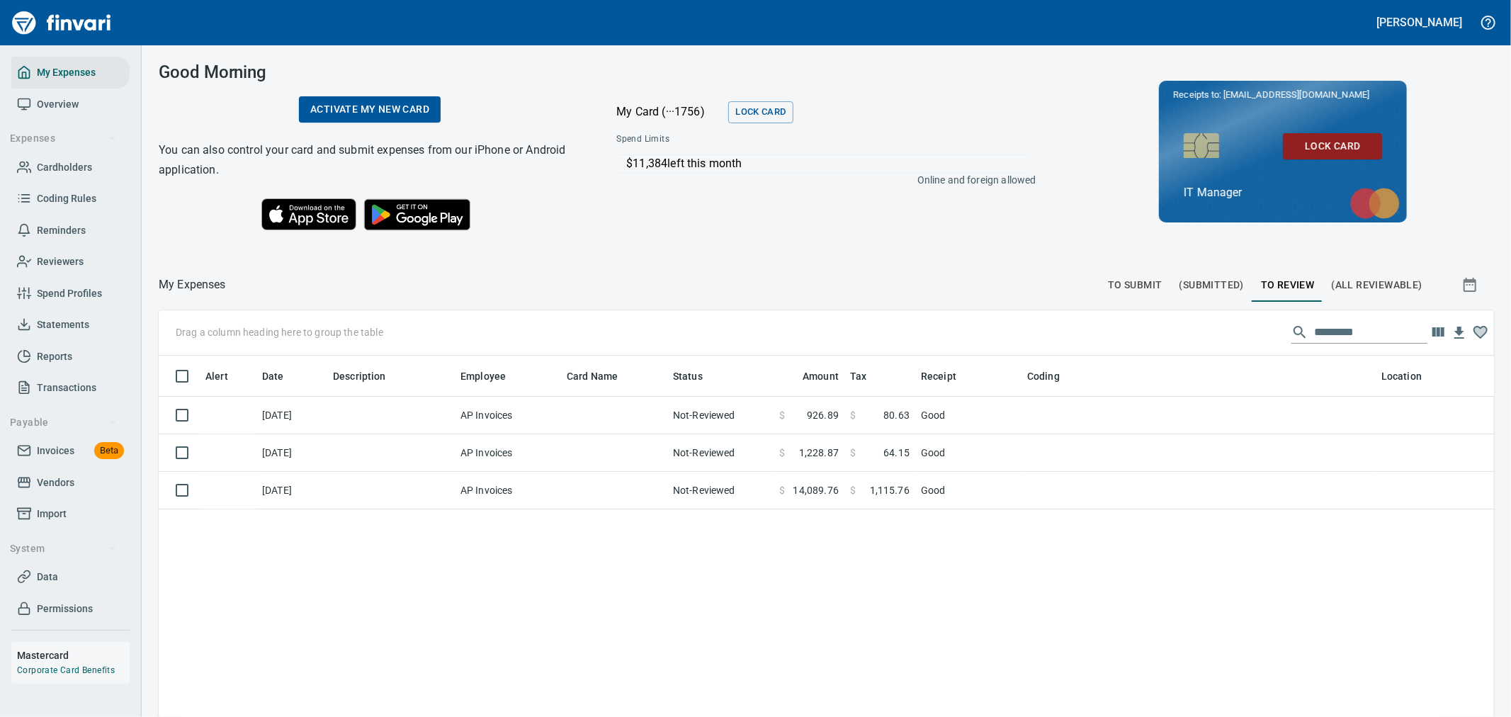
scroll to position [537, 1312]
